Goal: Information Seeking & Learning: Learn about a topic

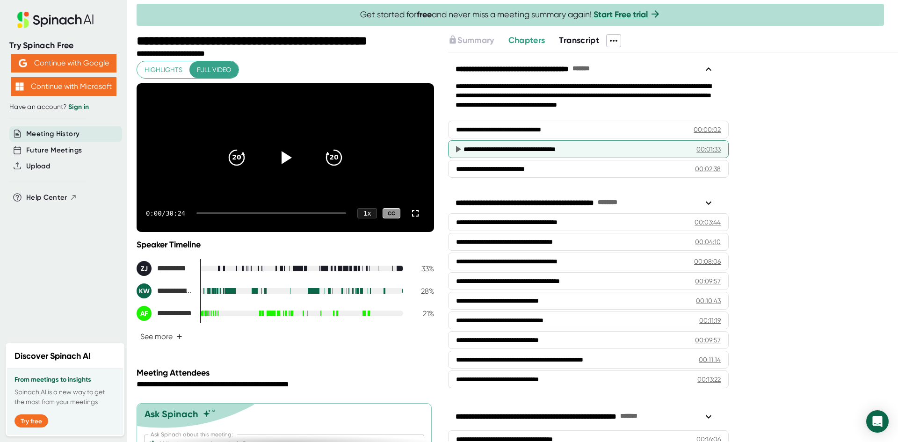
click at [459, 150] on icon at bounding box center [458, 149] width 5 height 7
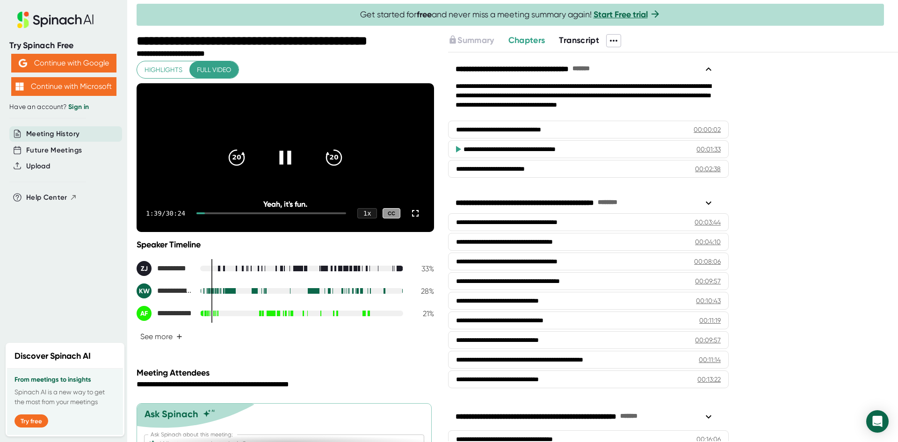
click at [284, 164] on icon at bounding box center [285, 157] width 23 height 23
click at [286, 159] on icon at bounding box center [285, 157] width 23 height 23
click at [219, 214] on div at bounding box center [271, 213] width 150 height 2
click at [276, 159] on icon at bounding box center [285, 157] width 23 height 23
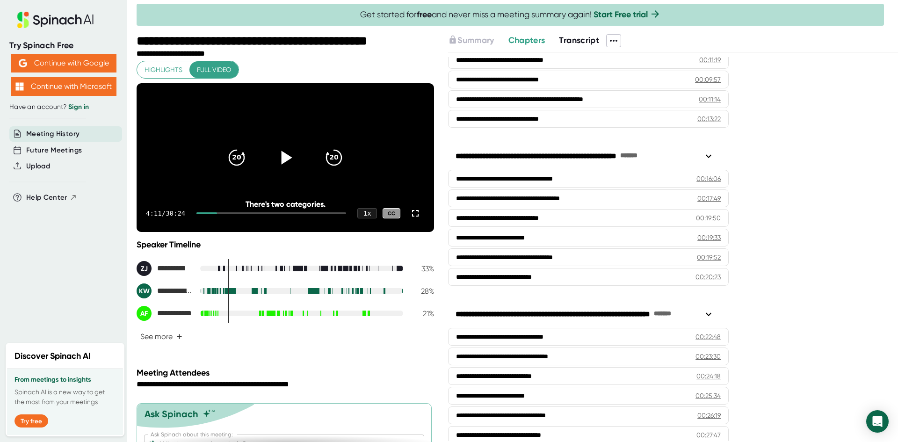
scroll to position [261, 0]
click at [592, 182] on div "**********" at bounding box center [573, 178] width 218 height 9
click at [357, 219] on div "1 x" at bounding box center [367, 213] width 21 height 11
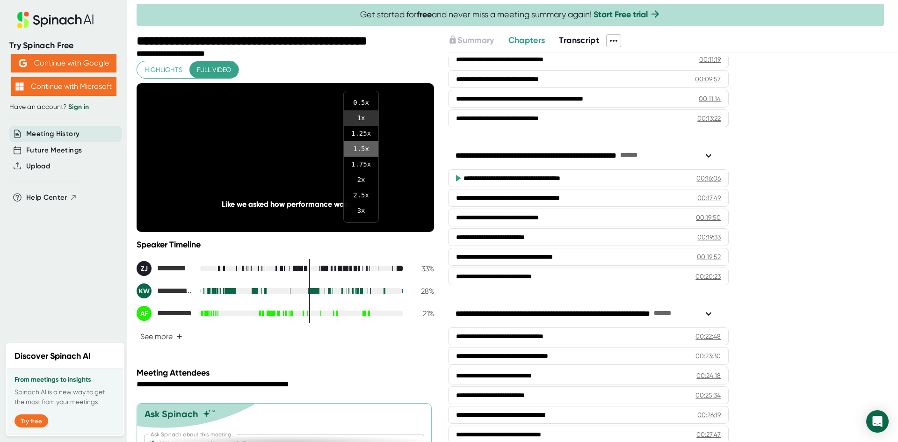
click at [361, 149] on li "1.5 x" at bounding box center [361, 148] width 35 height 15
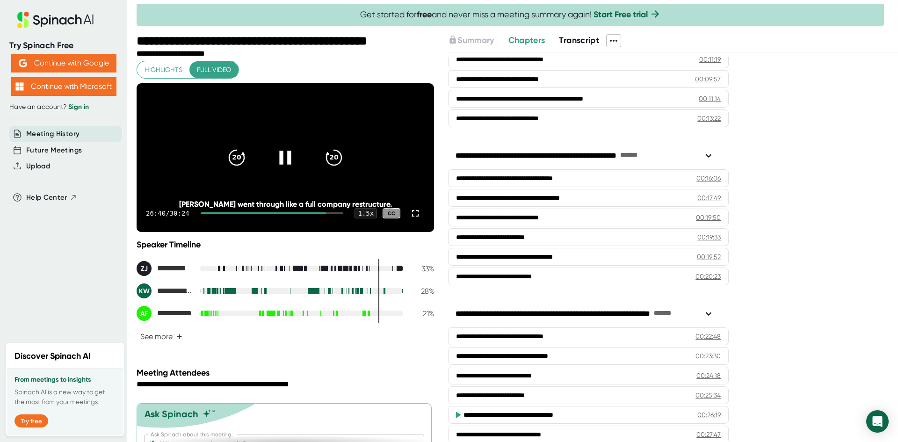
click at [277, 169] on icon at bounding box center [285, 157] width 23 height 23
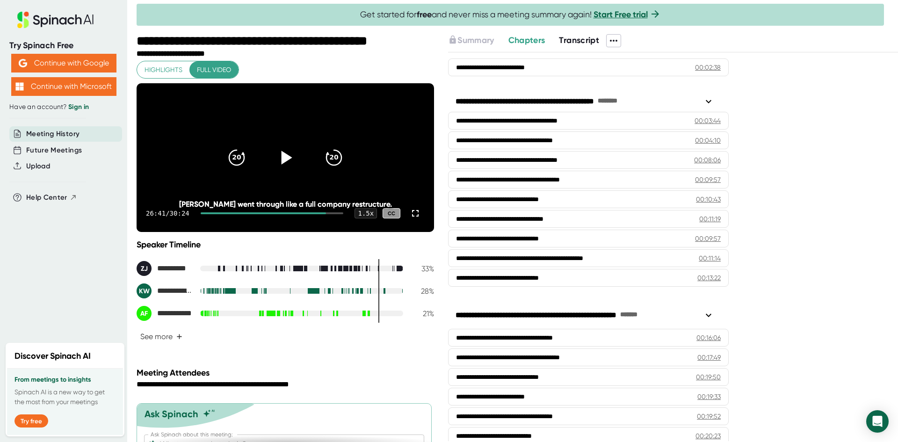
scroll to position [55, 0]
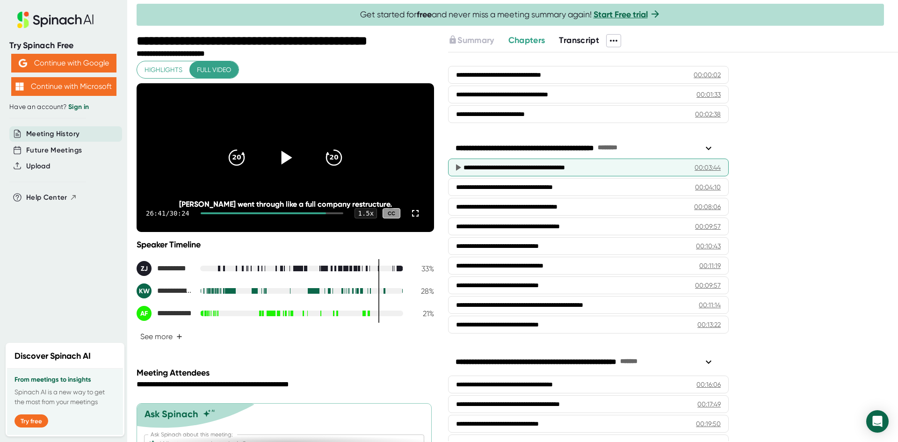
click at [533, 171] on div "**********" at bounding box center [572, 167] width 217 height 9
click at [456, 167] on icon at bounding box center [457, 167] width 11 height 11
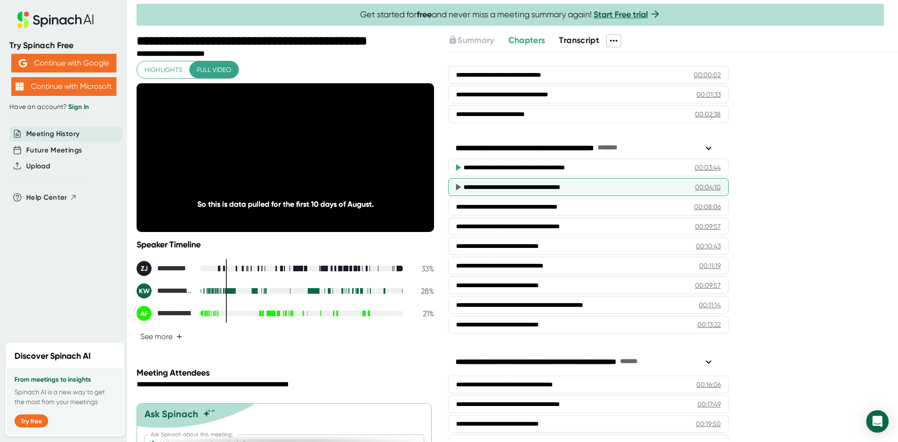
click at [588, 189] on div "**********" at bounding box center [572, 186] width 217 height 9
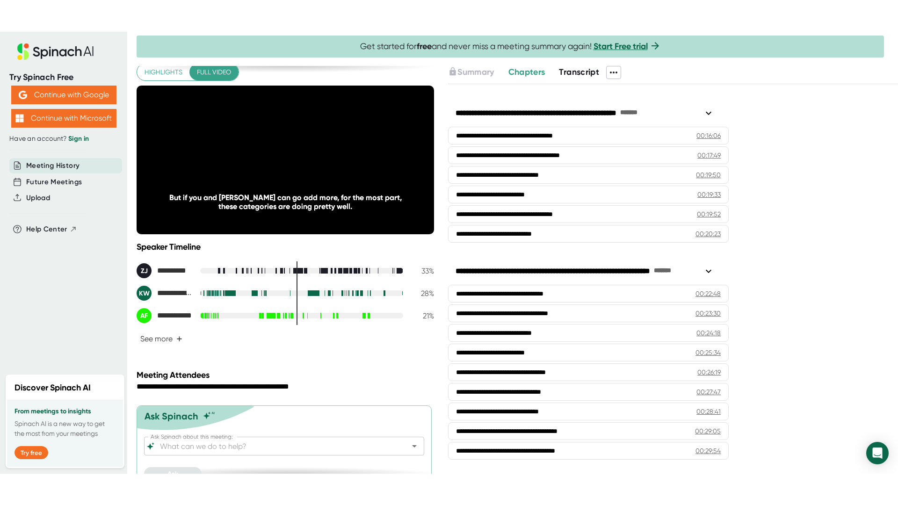
scroll to position [0, 0]
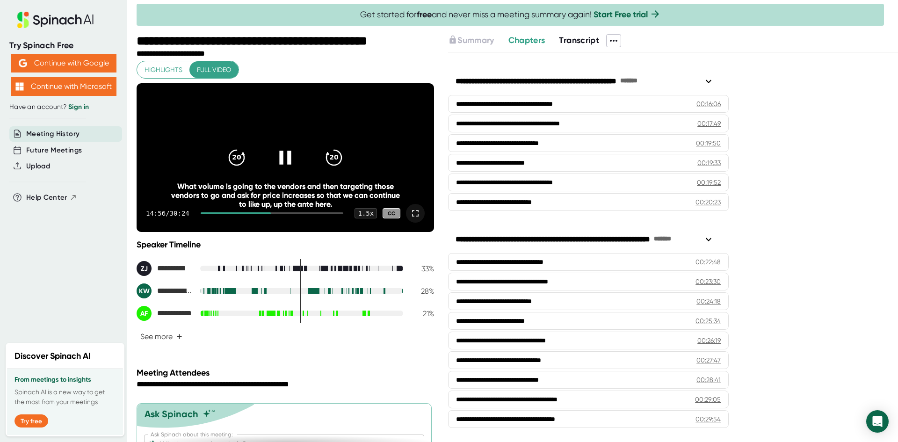
click at [410, 219] on icon at bounding box center [415, 213] width 11 height 11
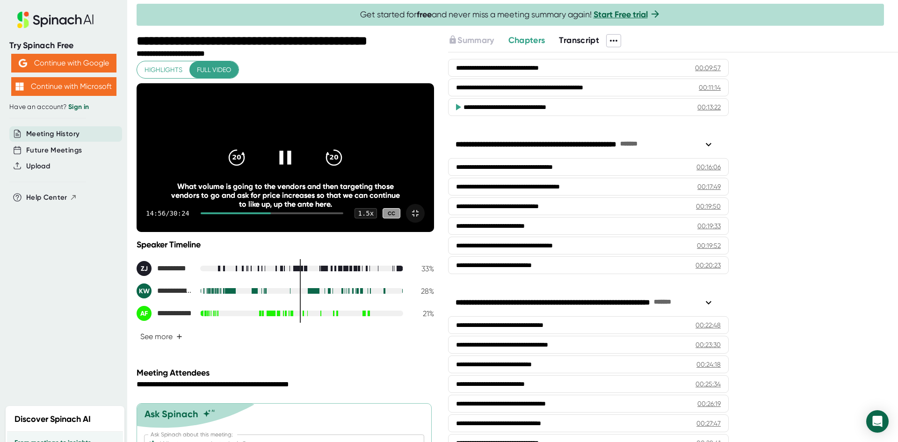
scroll to position [272, 0]
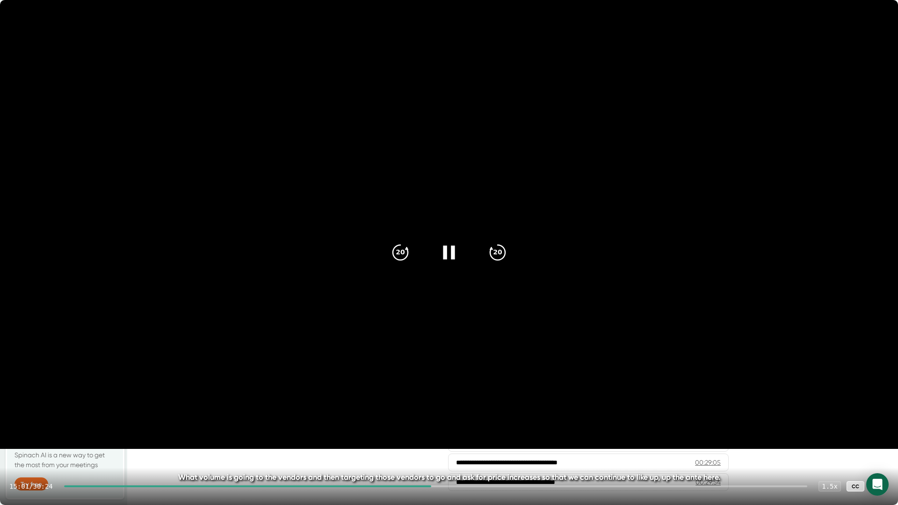
click at [878, 442] on icon at bounding box center [879, 486] width 7 height 7
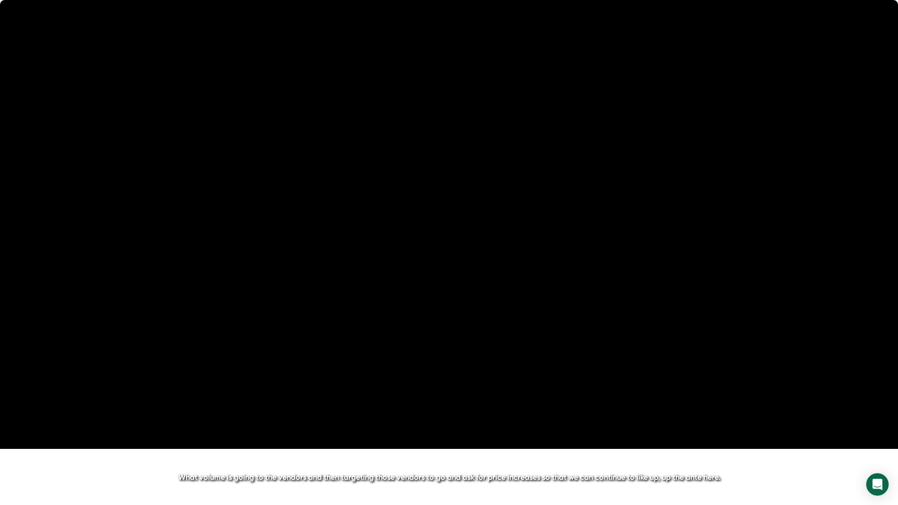
scroll to position [335, 0]
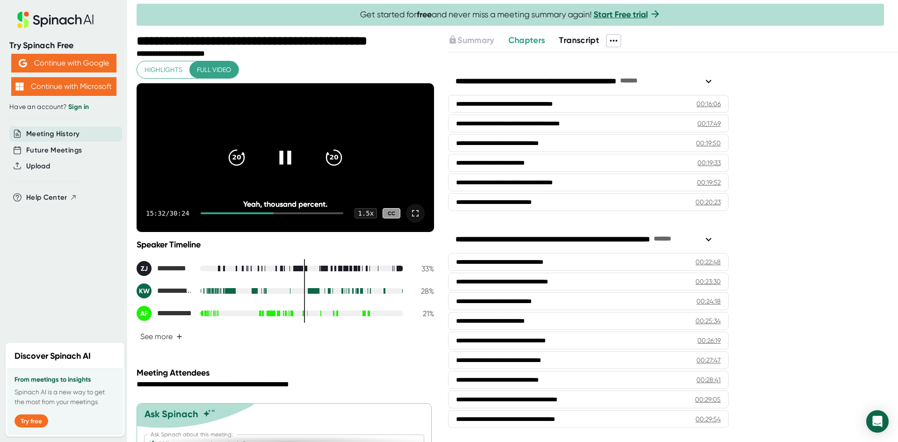
click at [414, 219] on icon at bounding box center [415, 213] width 11 height 11
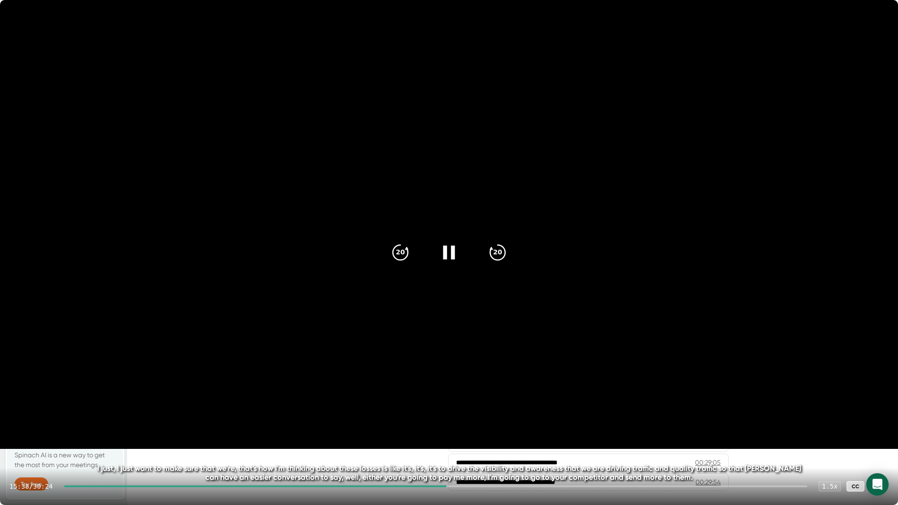
click at [884, 442] on icon at bounding box center [879, 486] width 11 height 11
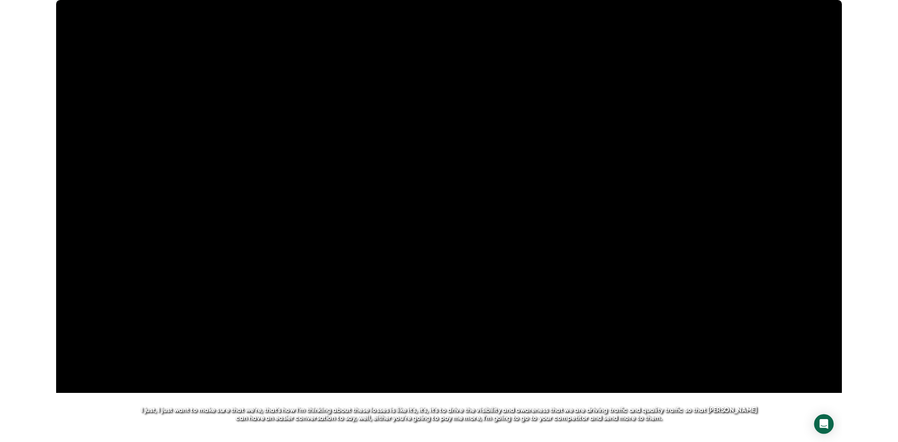
scroll to position [335, 0]
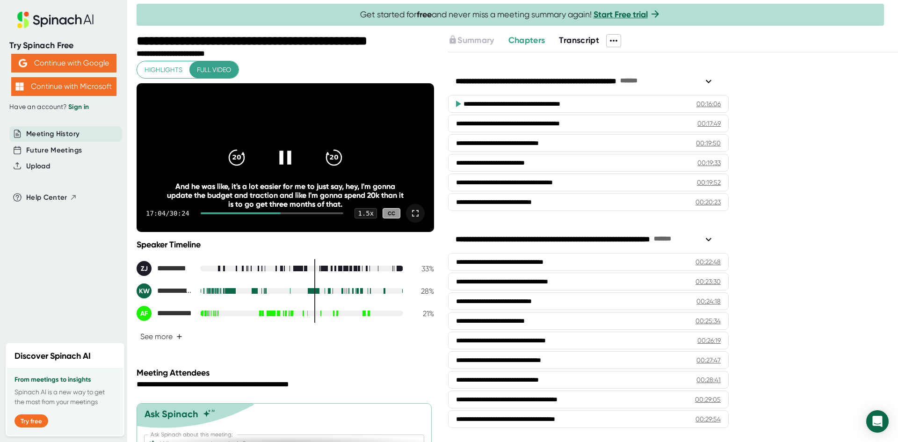
click at [279, 164] on icon at bounding box center [285, 158] width 12 height 14
